Goal: Task Accomplishment & Management: Use online tool/utility

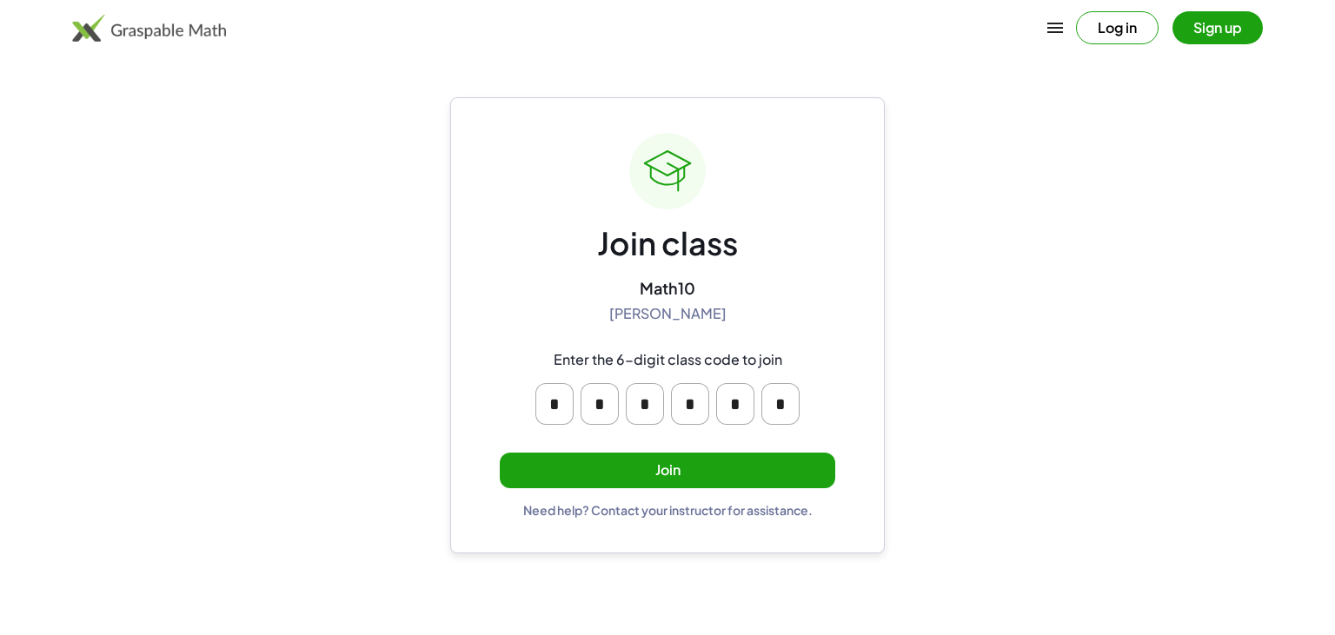
click at [659, 470] on button "Join" at bounding box center [667, 471] width 335 height 36
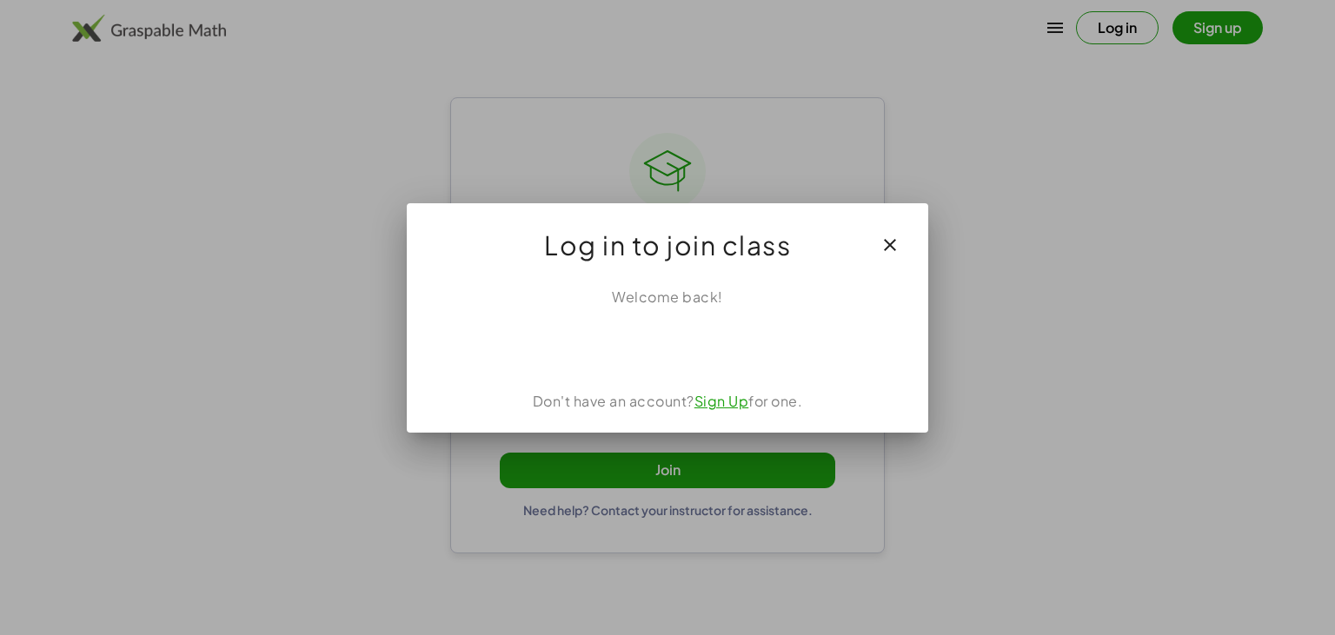
click at [714, 349] on div "Iniciar sesión con Google. Se abre en una nueva pestaña." at bounding box center [668, 346] width 194 height 38
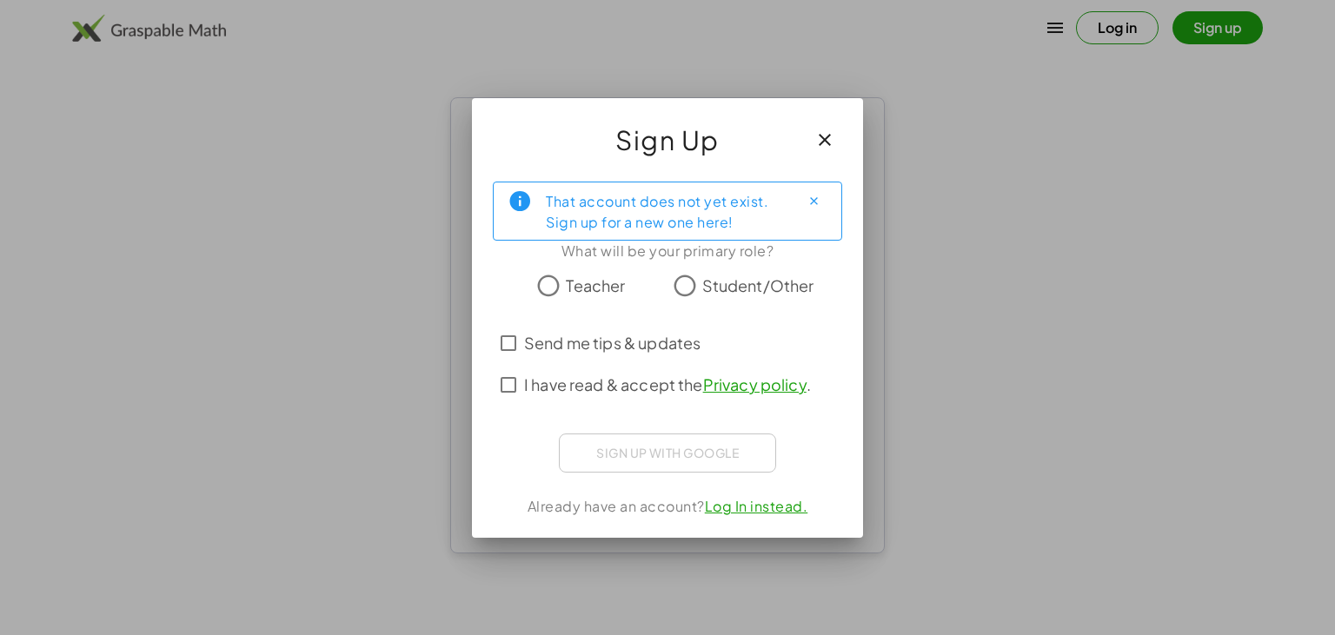
click at [702, 294] on span "Student/Other" at bounding box center [758, 285] width 112 height 23
click at [604, 392] on span "I have read & accept the Privacy policy ." at bounding box center [667, 384] width 287 height 23
click at [708, 441] on div "Iniciar sesión con Google. Se abre en una nueva pestaña." at bounding box center [668, 451] width 208 height 38
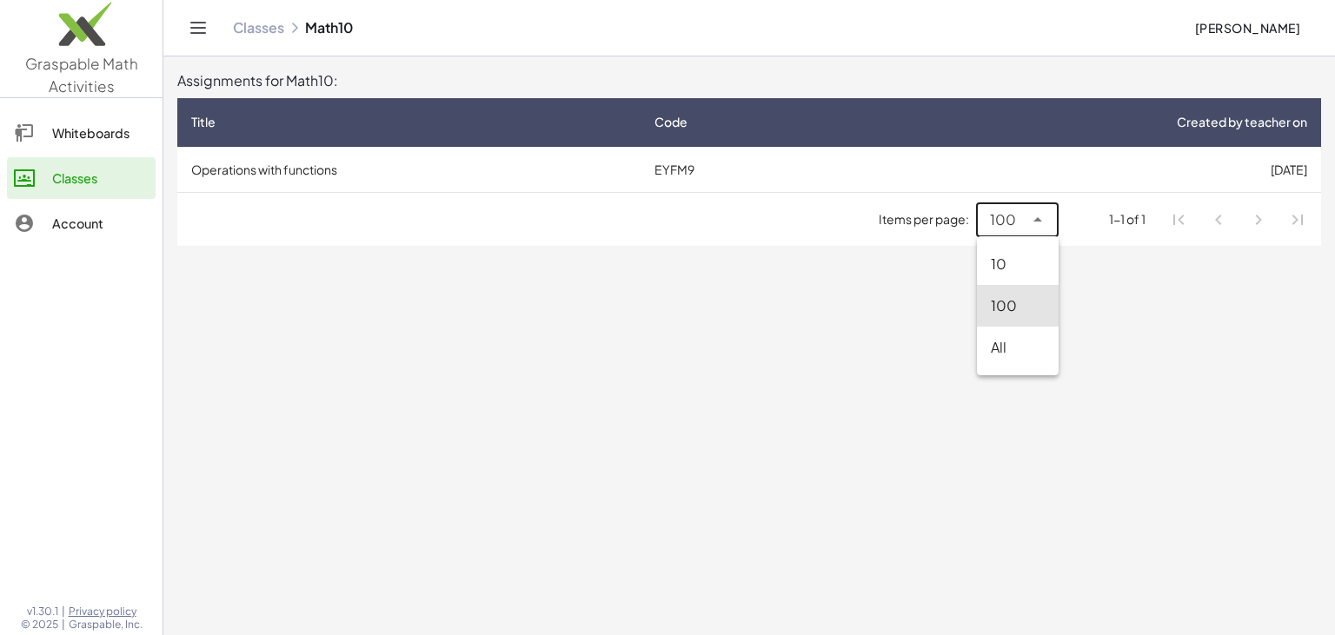
click at [1016, 222] on span "100" at bounding box center [1003, 219] width 26 height 21
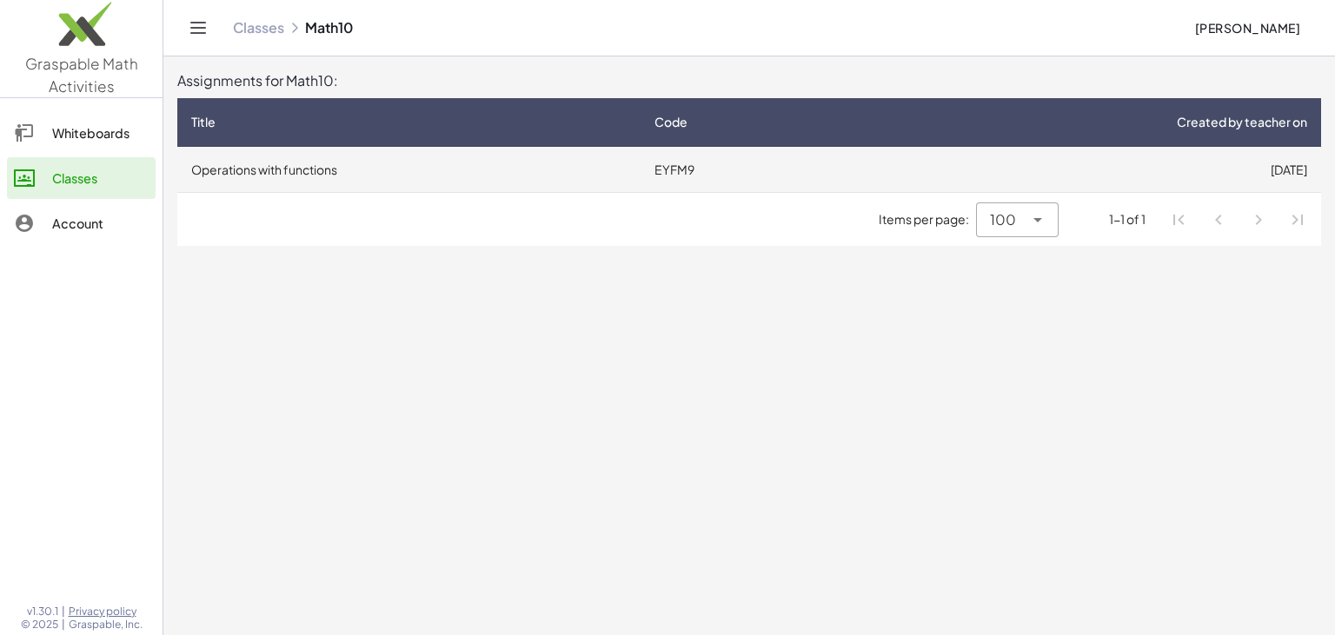
click at [666, 175] on td "EYFM9" at bounding box center [745, 169] width 210 height 45
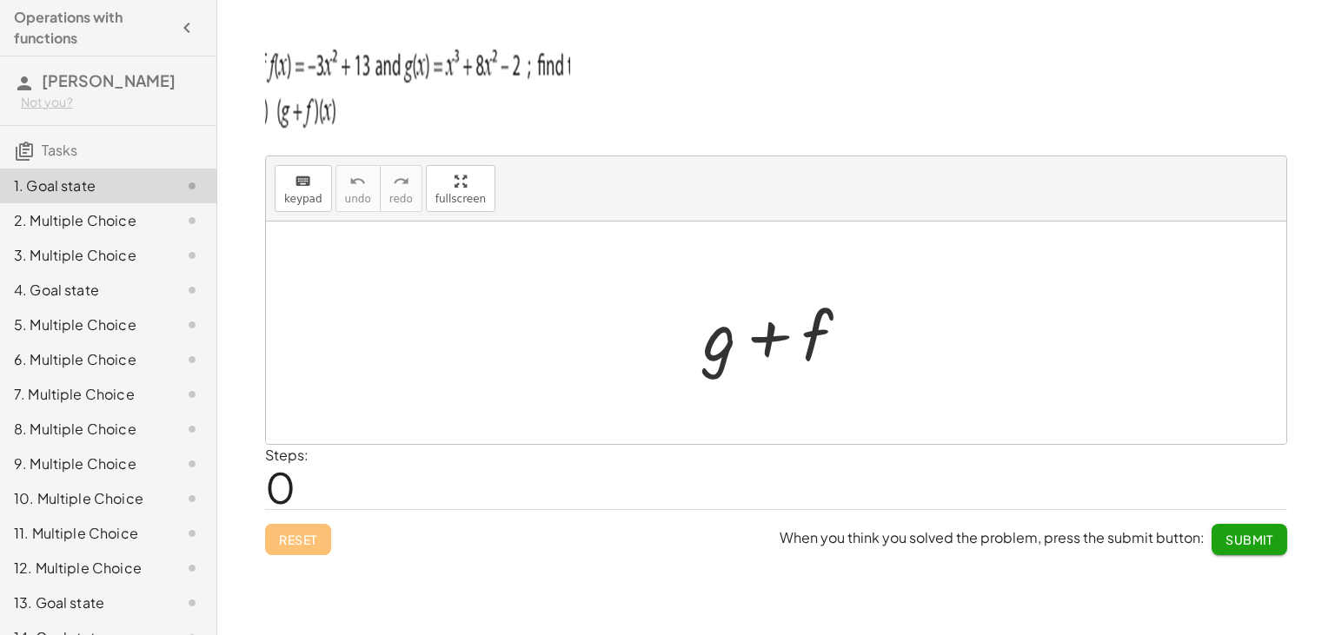
scroll to position [58, 0]
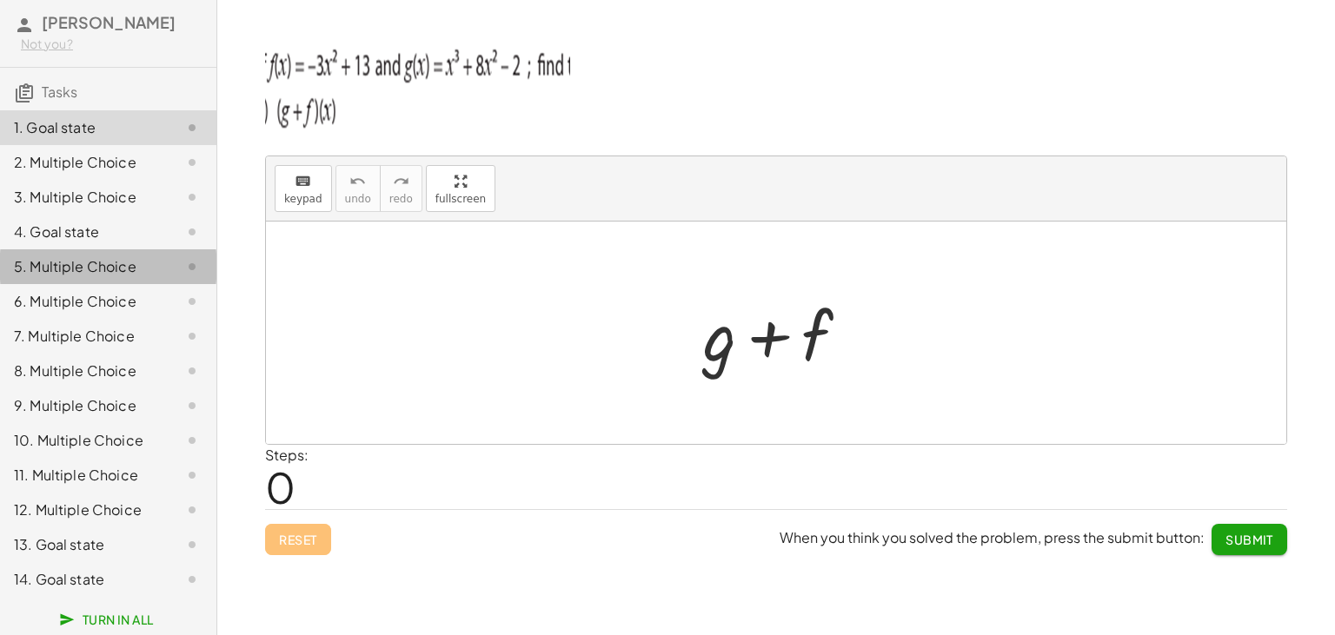
click at [109, 319] on div "5. Multiple Choice" at bounding box center [108, 336] width 216 height 35
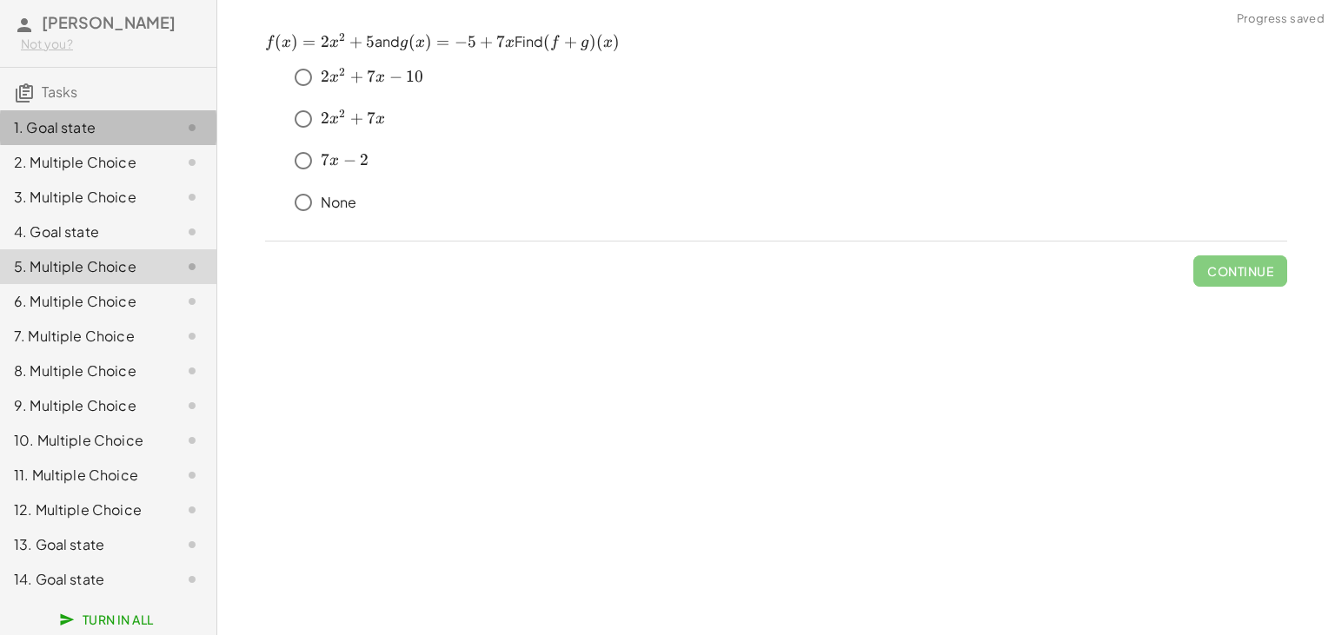
click at [78, 123] on div "1. Goal state" at bounding box center [84, 127] width 140 height 21
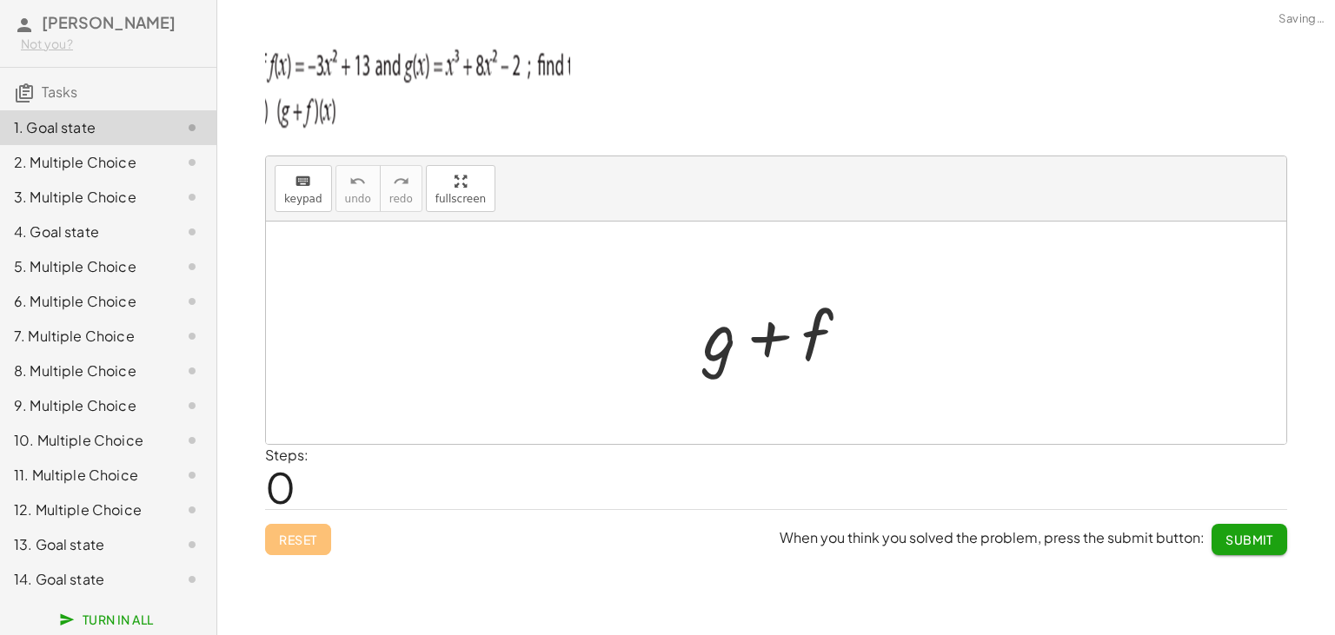
click at [68, 153] on div "2. Multiple Choice" at bounding box center [84, 162] width 140 height 21
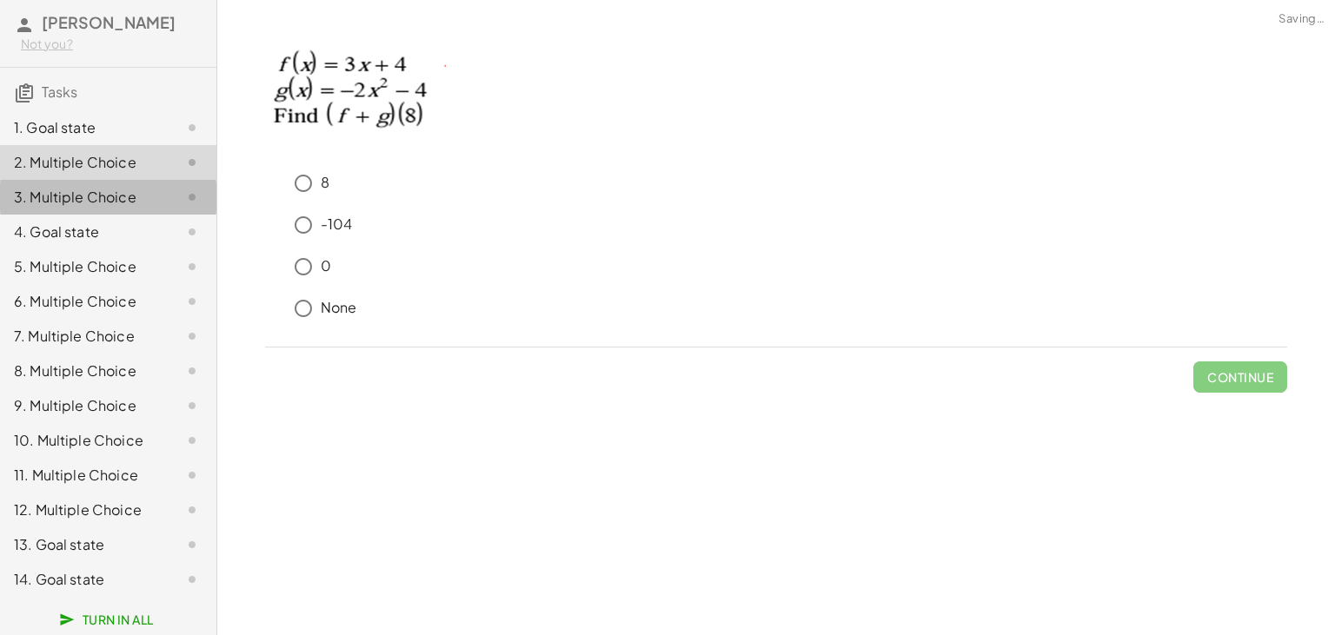
click at [82, 208] on div "3. Multiple Choice" at bounding box center [84, 197] width 140 height 21
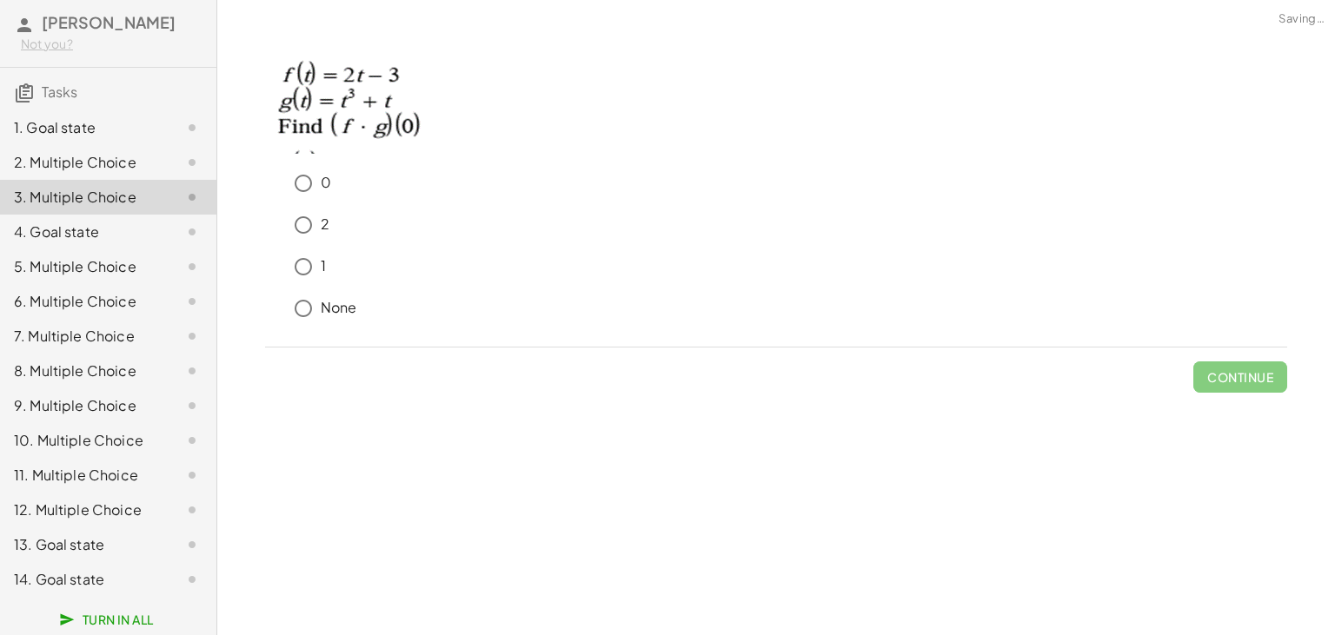
click at [92, 238] on div "4. Goal state" at bounding box center [84, 232] width 140 height 21
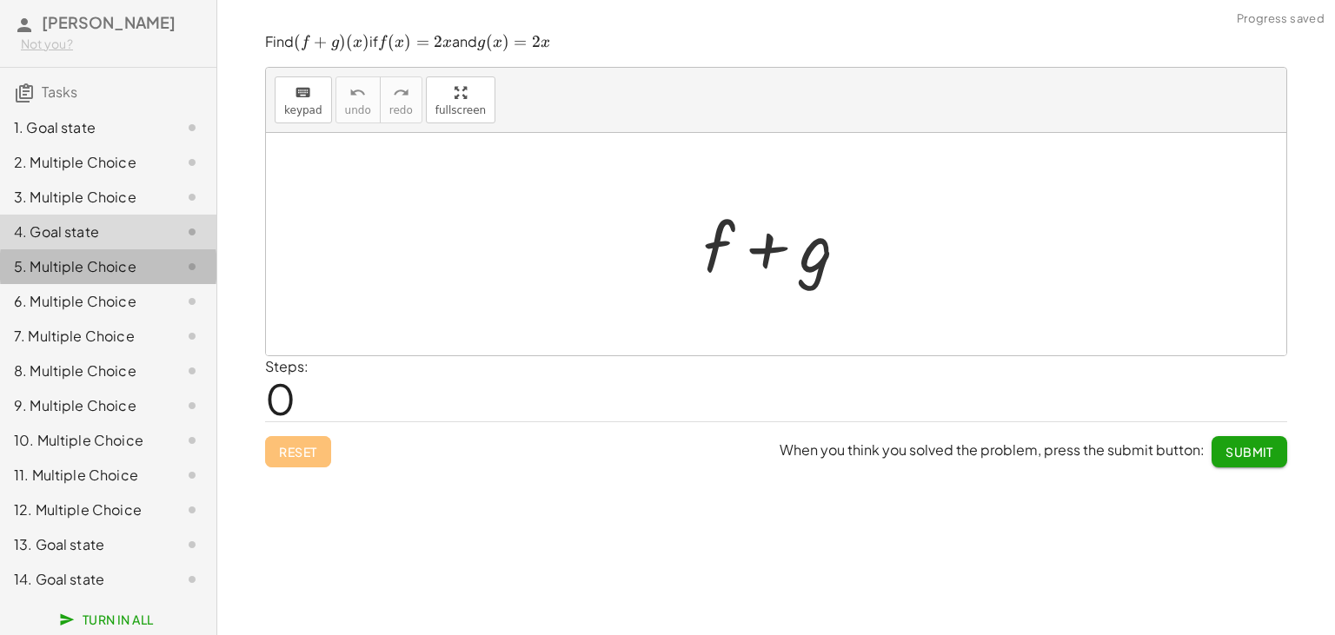
click at [85, 319] on div "5. Multiple Choice" at bounding box center [108, 336] width 216 height 35
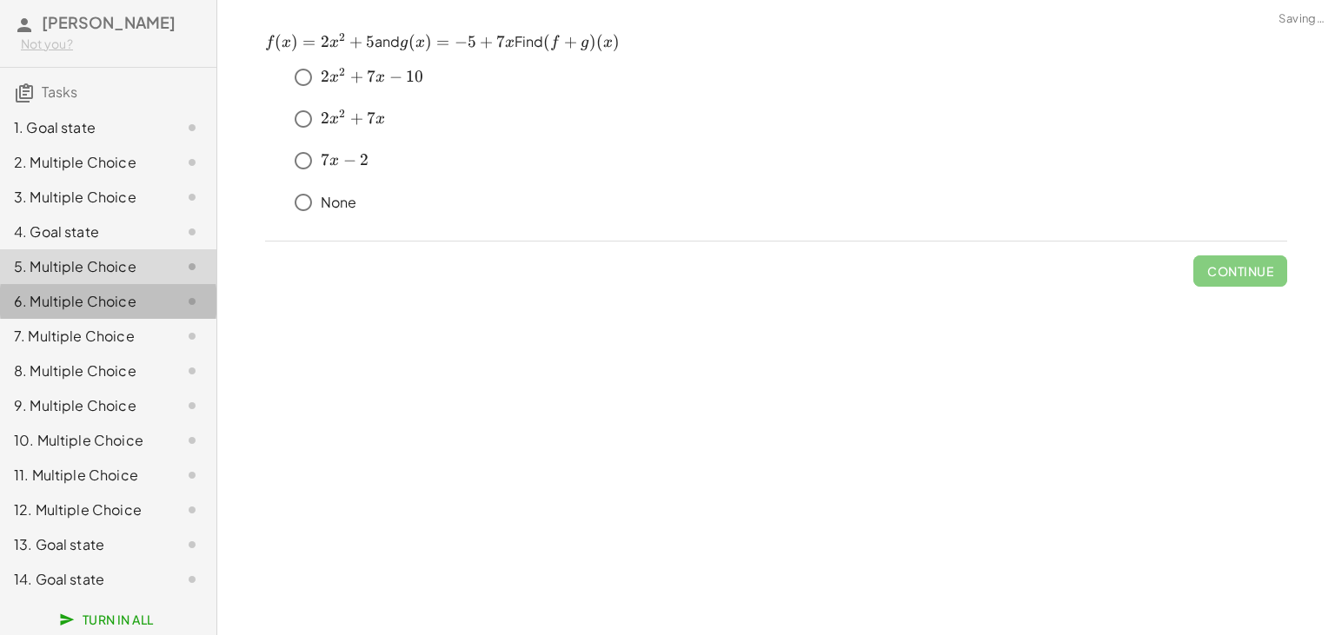
click at [82, 303] on div "6. Multiple Choice" at bounding box center [84, 301] width 140 height 21
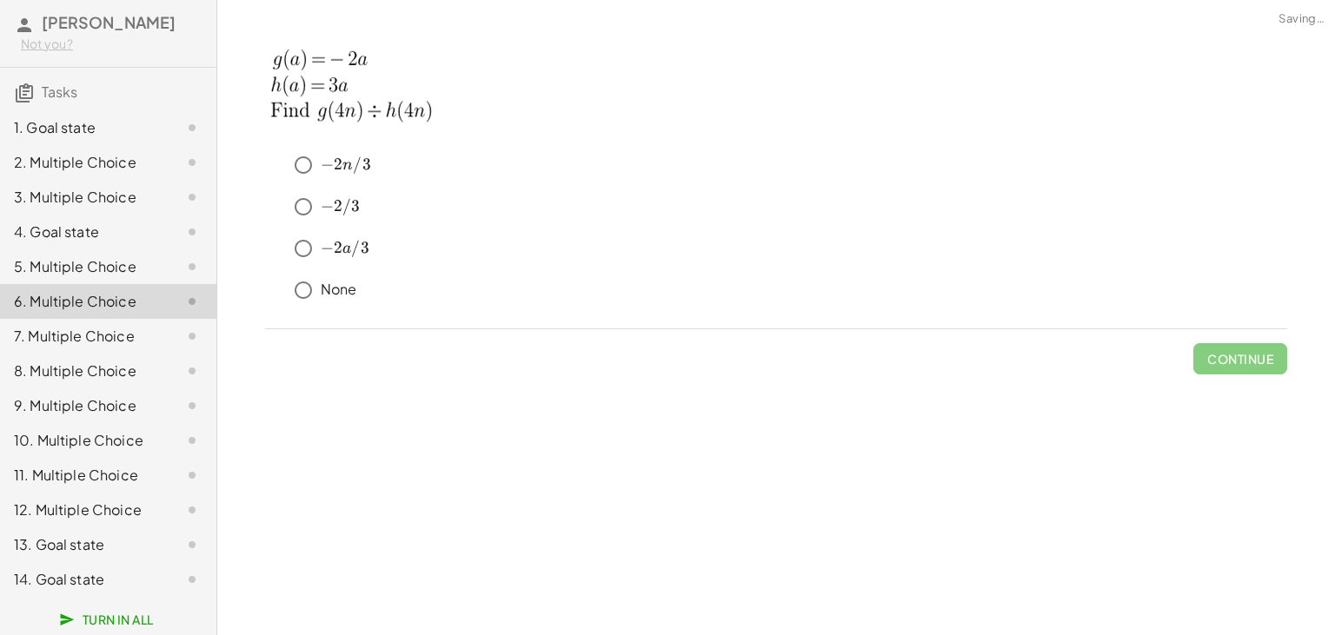
click at [155, 123] on div at bounding box center [178, 127] width 49 height 21
